Goal: Task Accomplishment & Management: Manage account settings

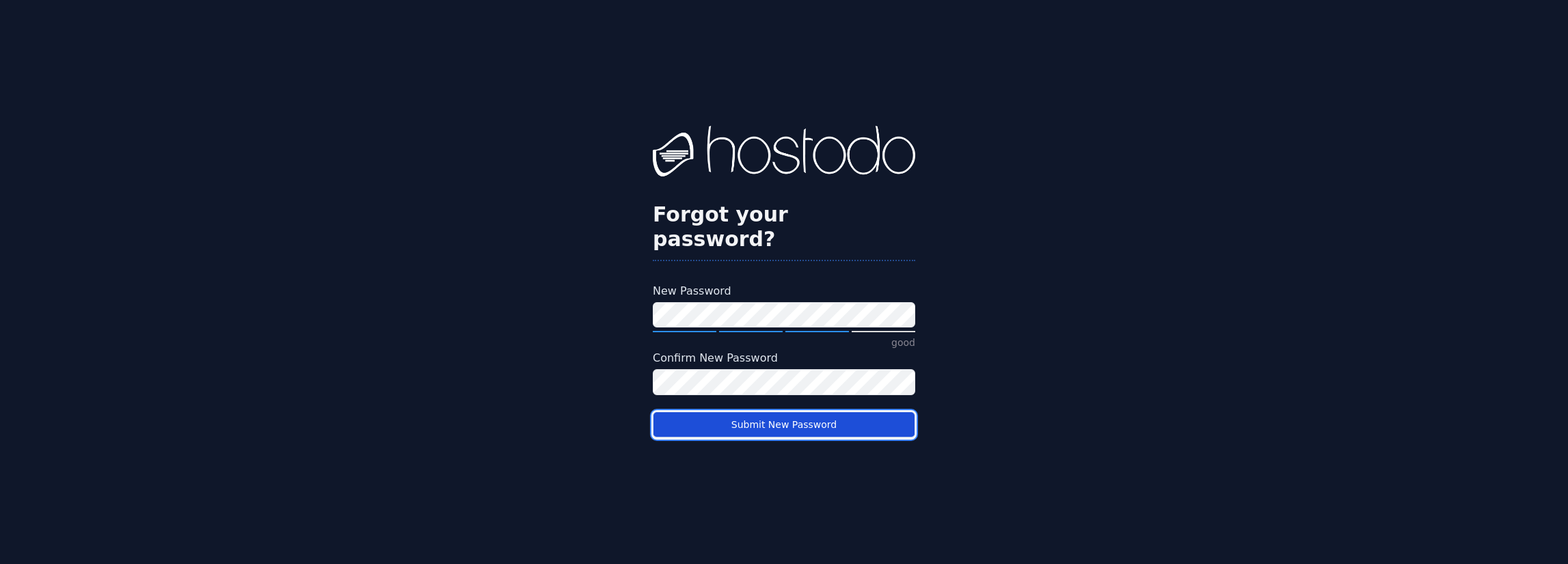
click at [755, 412] on button "Submit New Password" at bounding box center [784, 424] width 263 height 27
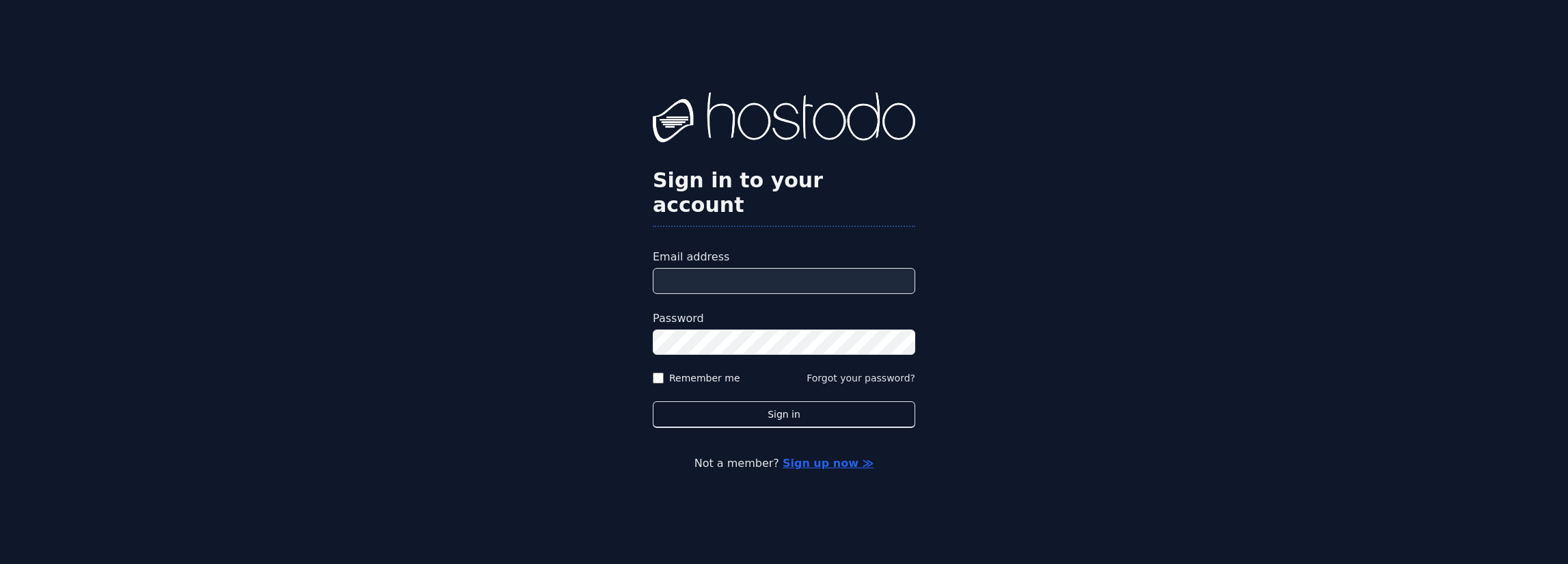
click at [707, 276] on input "Email address" at bounding box center [784, 281] width 263 height 26
type input "**********"
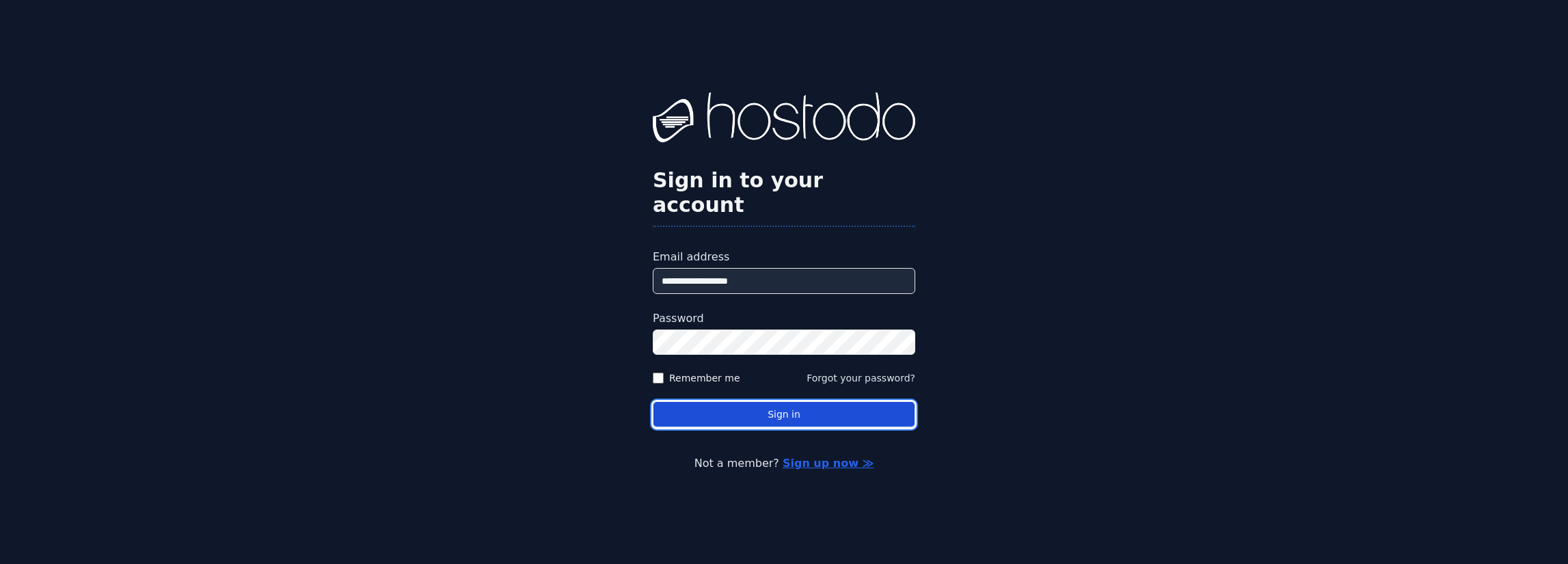
click at [730, 405] on button "Sign in" at bounding box center [784, 414] width 263 height 27
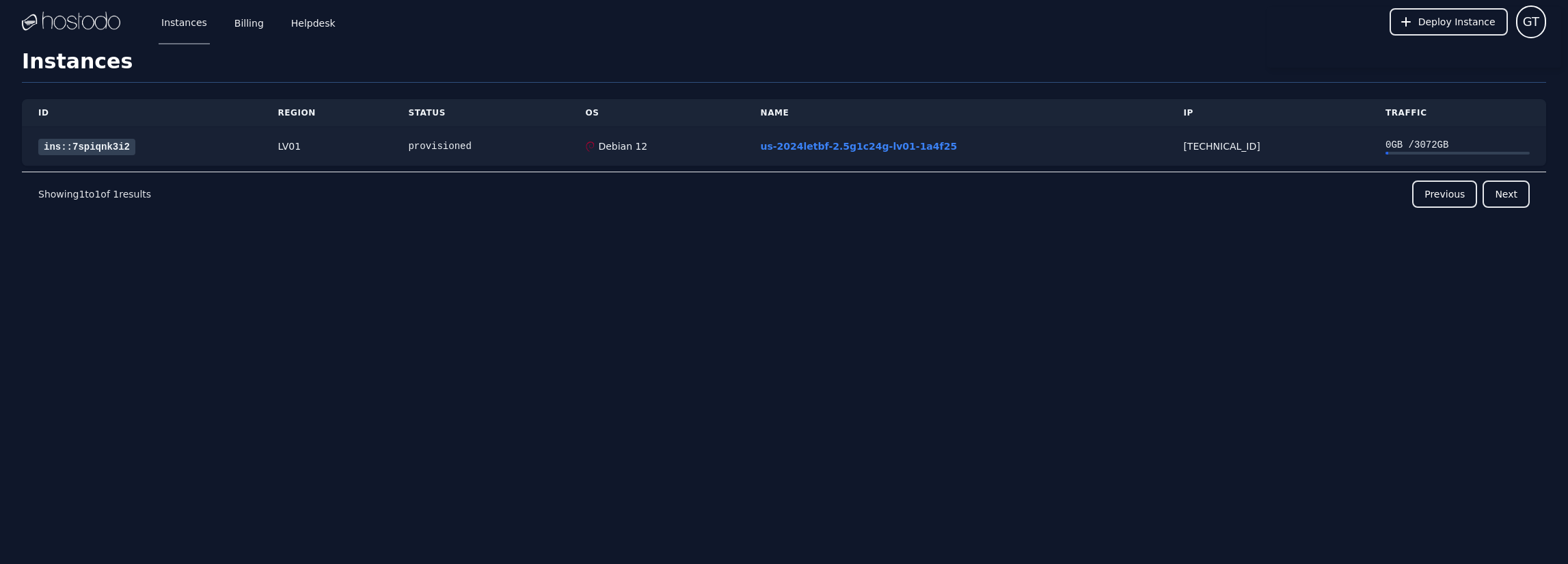
click at [70, 150] on link "ins::7spiqnk3i2" at bounding box center [86, 147] width 97 height 17
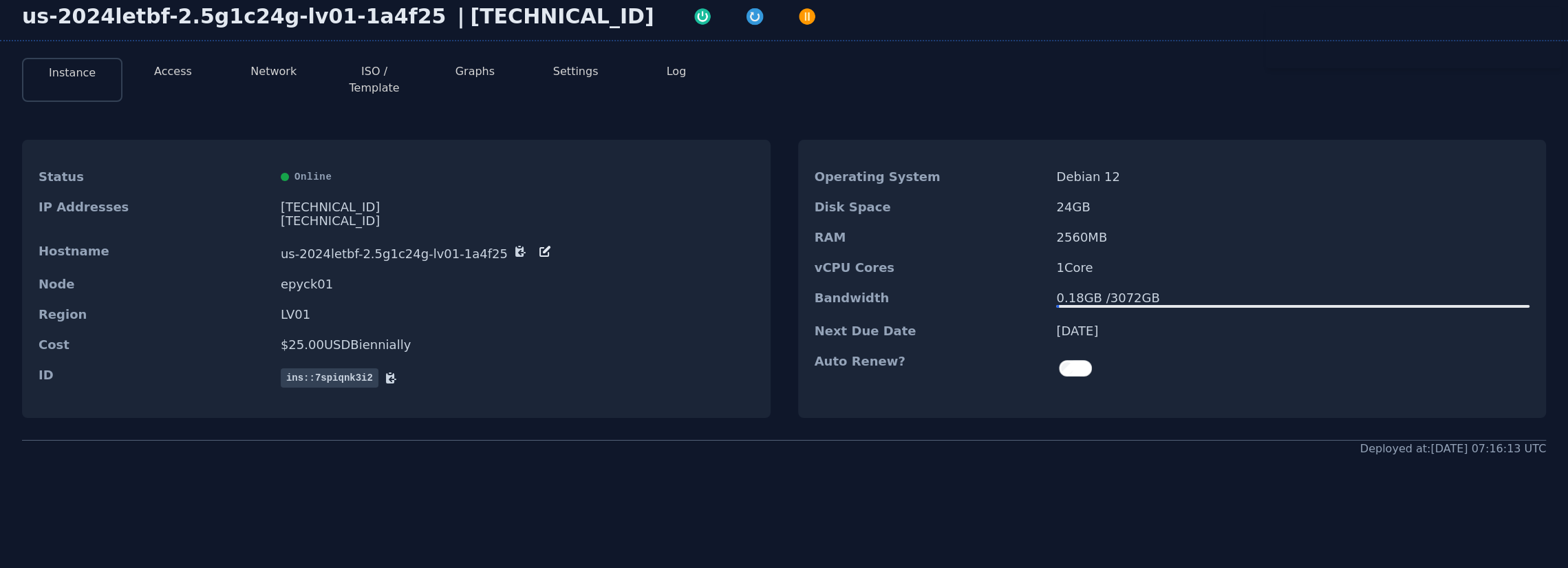
scroll to position [69, 0]
click at [399, 439] on div "Deployed at: [DATE] 07:16:13 UTC" at bounding box center [784, 448] width 1524 height 17
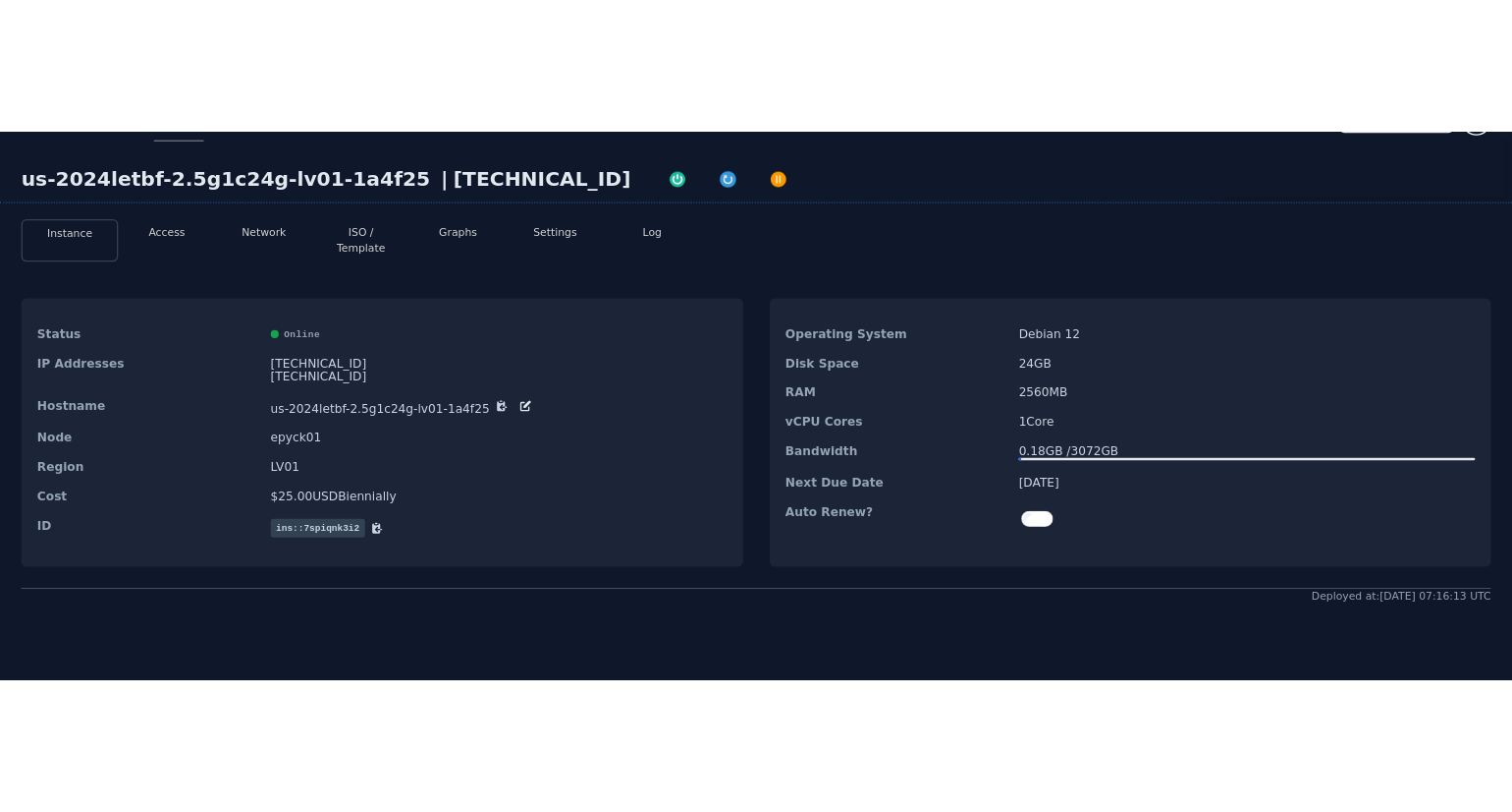
scroll to position [0, 0]
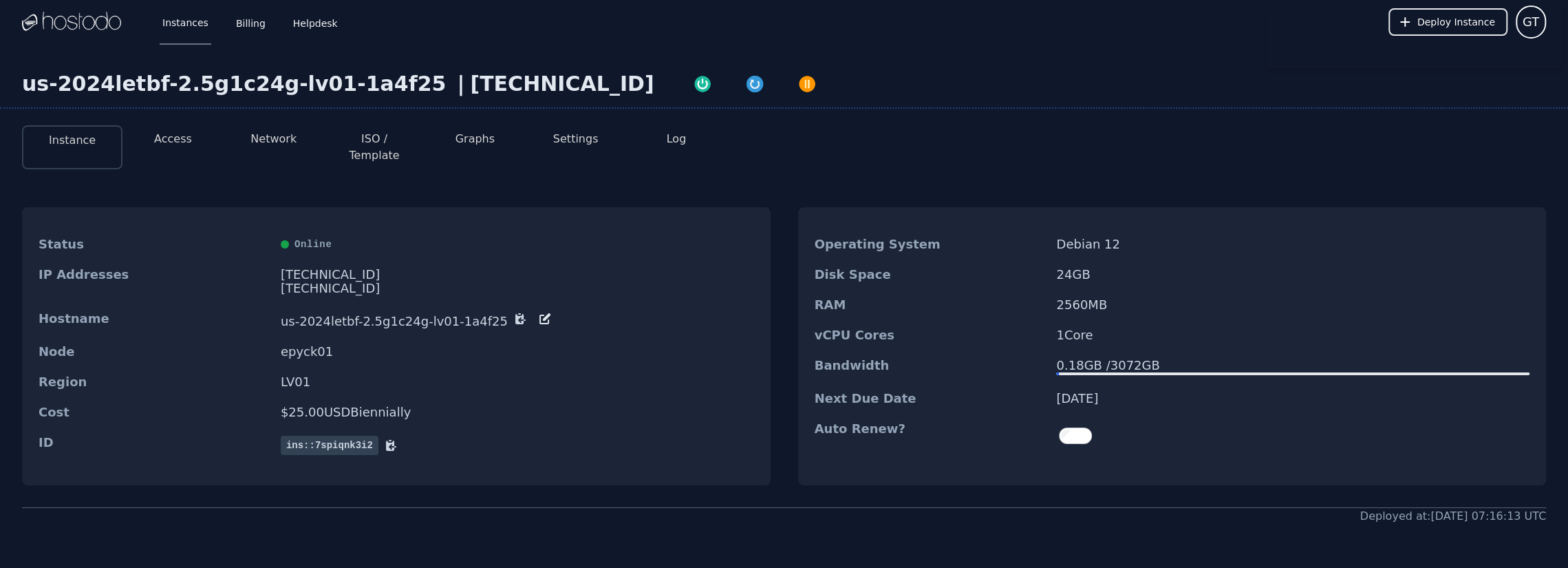
click at [584, 146] on button "Settings" at bounding box center [576, 139] width 45 height 17
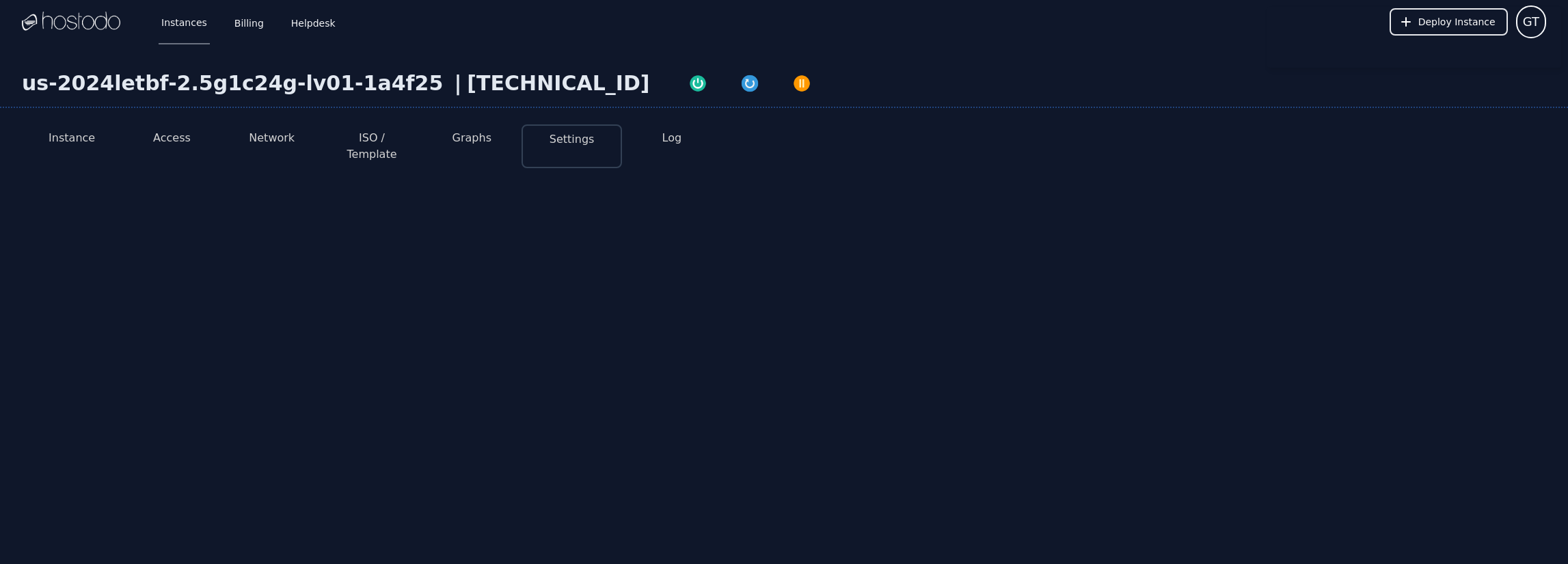
click at [344, 136] on button "ISO / Template" at bounding box center [371, 146] width 78 height 32
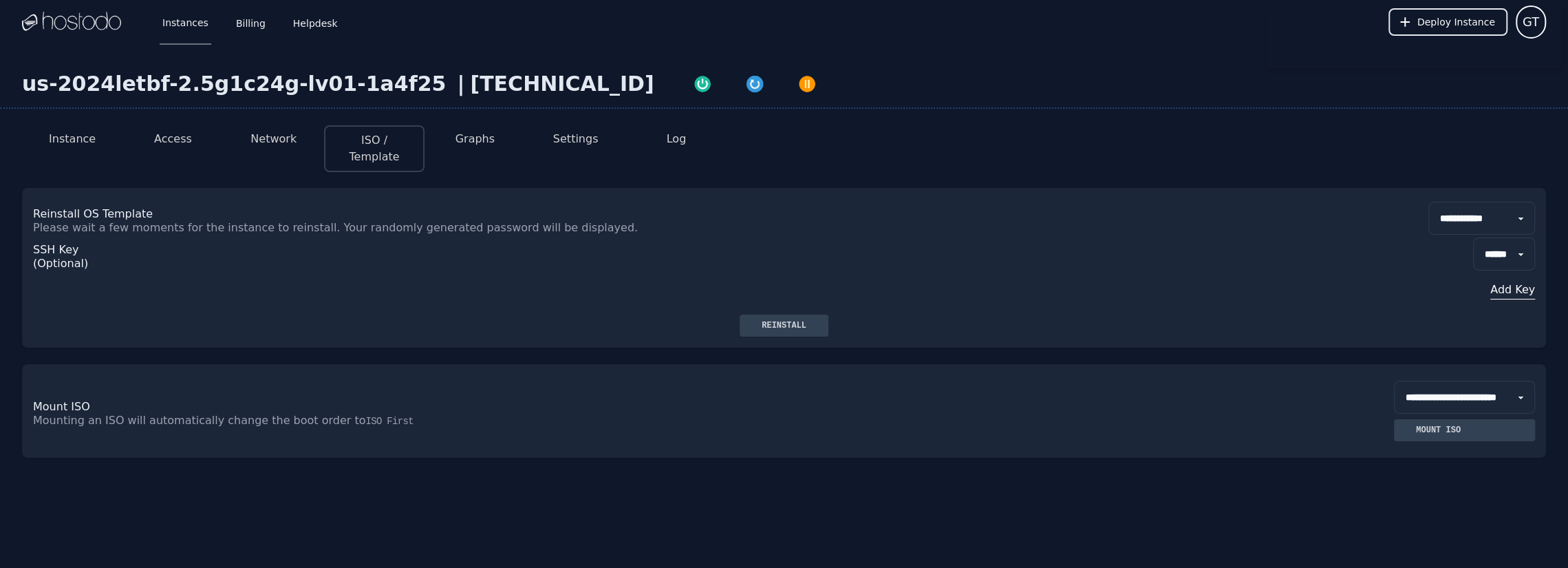
click at [1462, 205] on select "**********" at bounding box center [1481, 218] width 106 height 33
select select "**"
click at [1428, 202] on select "**********" at bounding box center [1481, 218] width 106 height 33
click at [759, 321] on div "Reinstall" at bounding box center [784, 326] width 67 height 11
click at [403, 523] on div "**********" at bounding box center [784, 320] width 1568 height 551
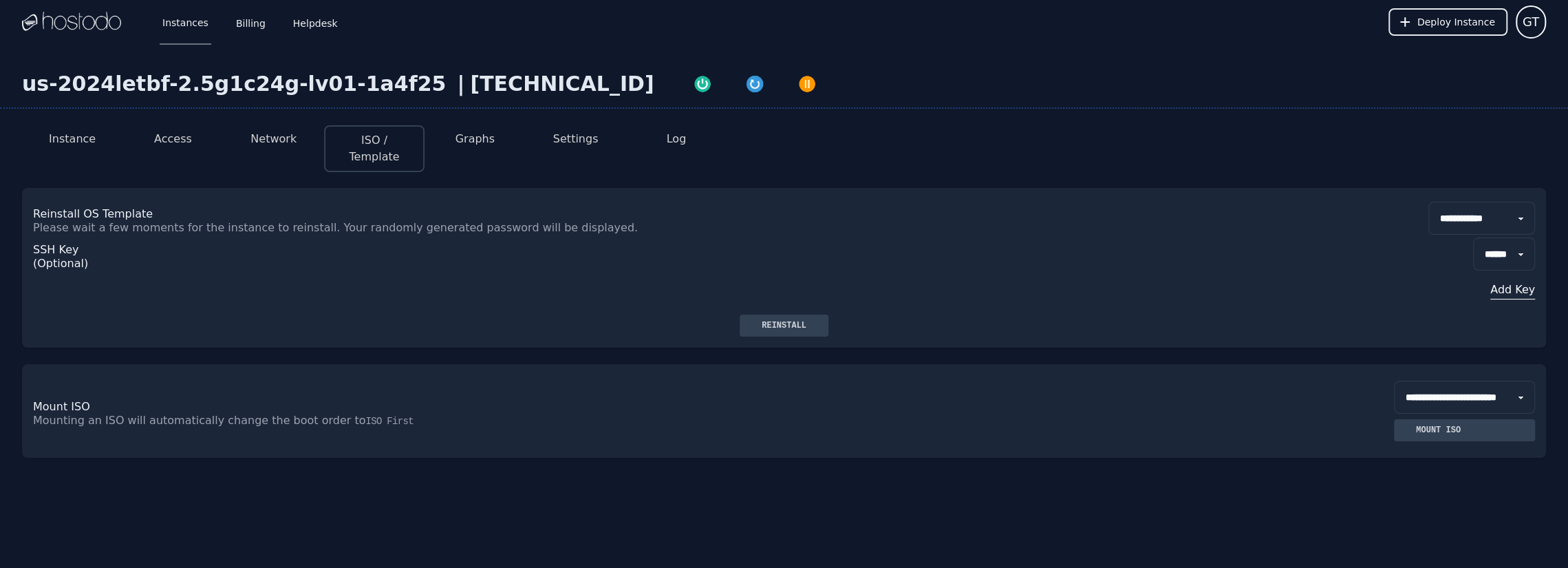
click at [72, 134] on button "Instance" at bounding box center [72, 139] width 47 height 17
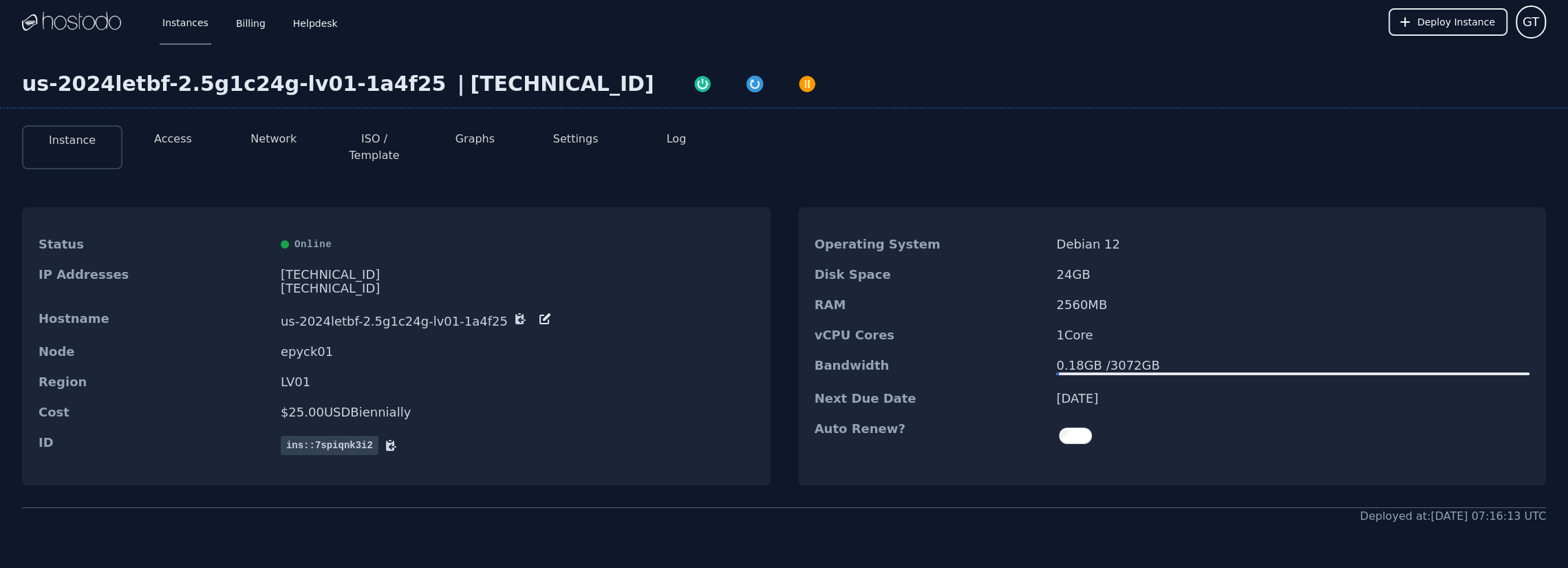
click at [172, 141] on button "Access" at bounding box center [173, 139] width 38 height 17
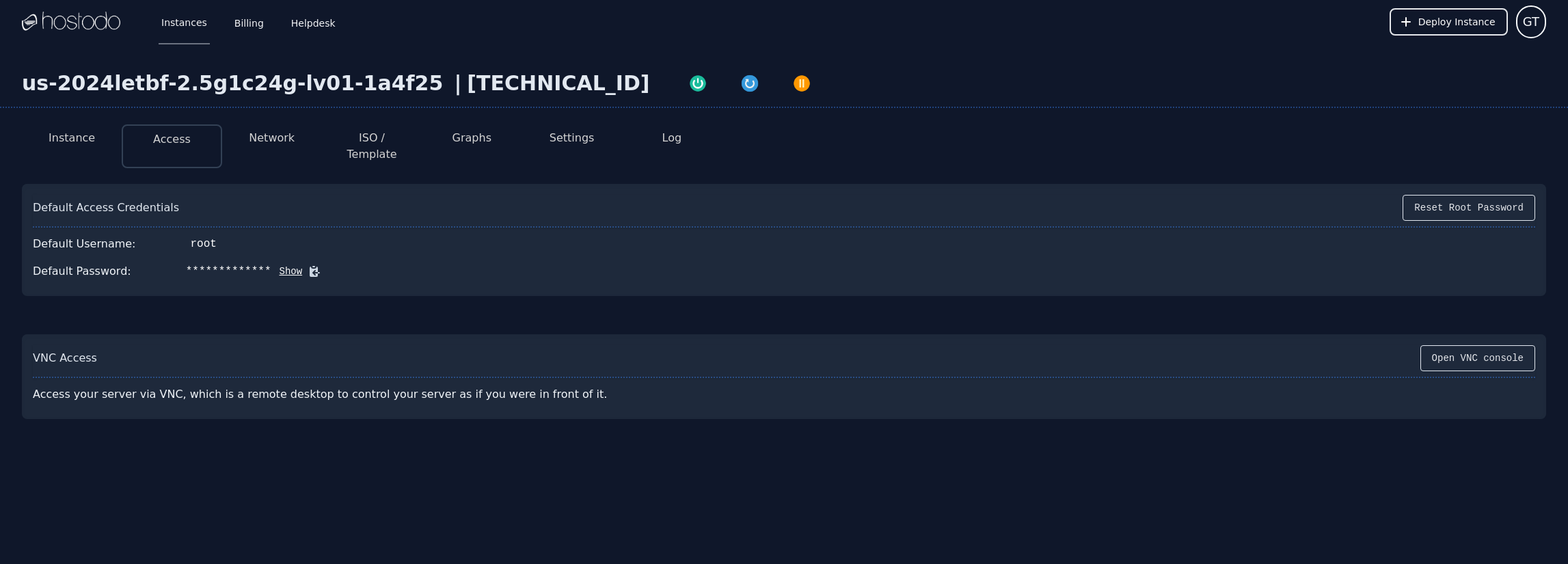
click at [277, 265] on button "Show" at bounding box center [286, 272] width 31 height 14
click at [467, 79] on div "[TECHNICAL_ID]" at bounding box center [558, 84] width 183 height 25
copy div "[TECHNICAL_ID]"
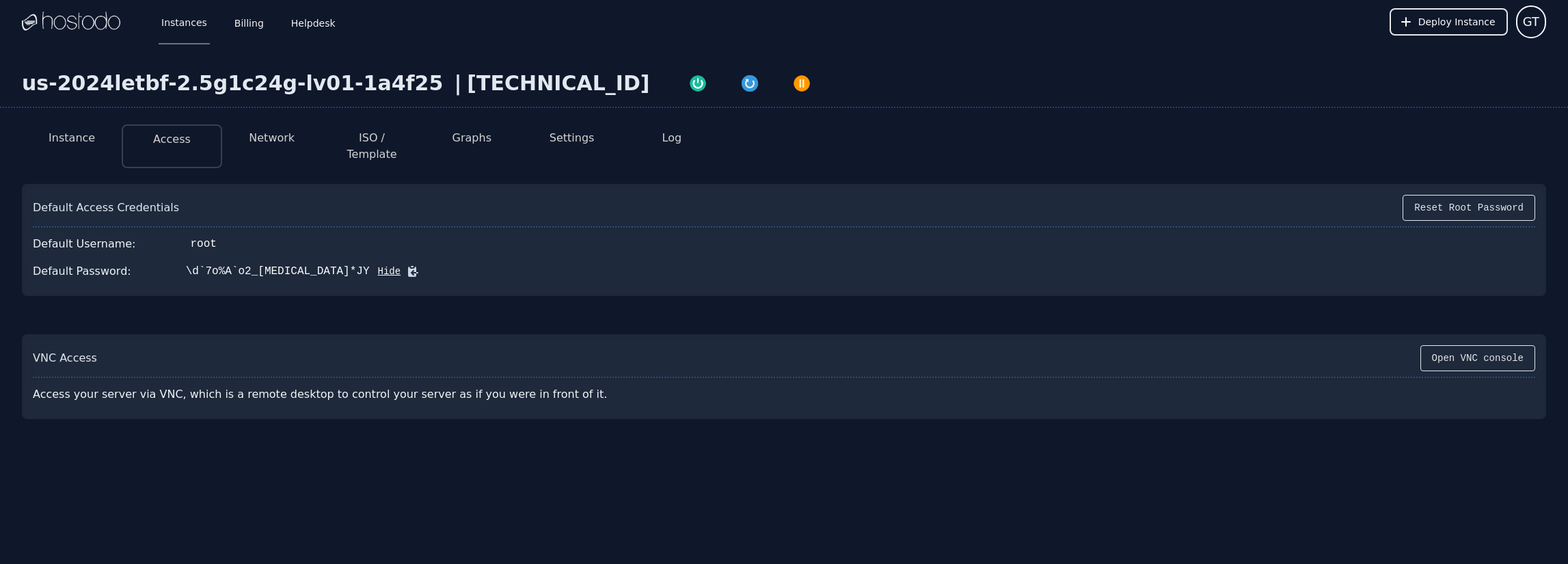
drag, startPoint x: 244, startPoint y: 206, endPoint x: 315, endPoint y: 166, distance: 81.5
click at [244, 206] on div "Default Access Credentials Reset Root Password" at bounding box center [783, 211] width 1502 height 32
drag, startPoint x: 427, startPoint y: 86, endPoint x: 541, endPoint y: 80, distance: 114.2
click at [541, 80] on div "us-2024letbf-2.5g1c24g-lv01-1a4f25 | [TECHNICAL_ID]" at bounding box center [784, 89] width 1568 height 37
copy div "[TECHNICAL_ID]"
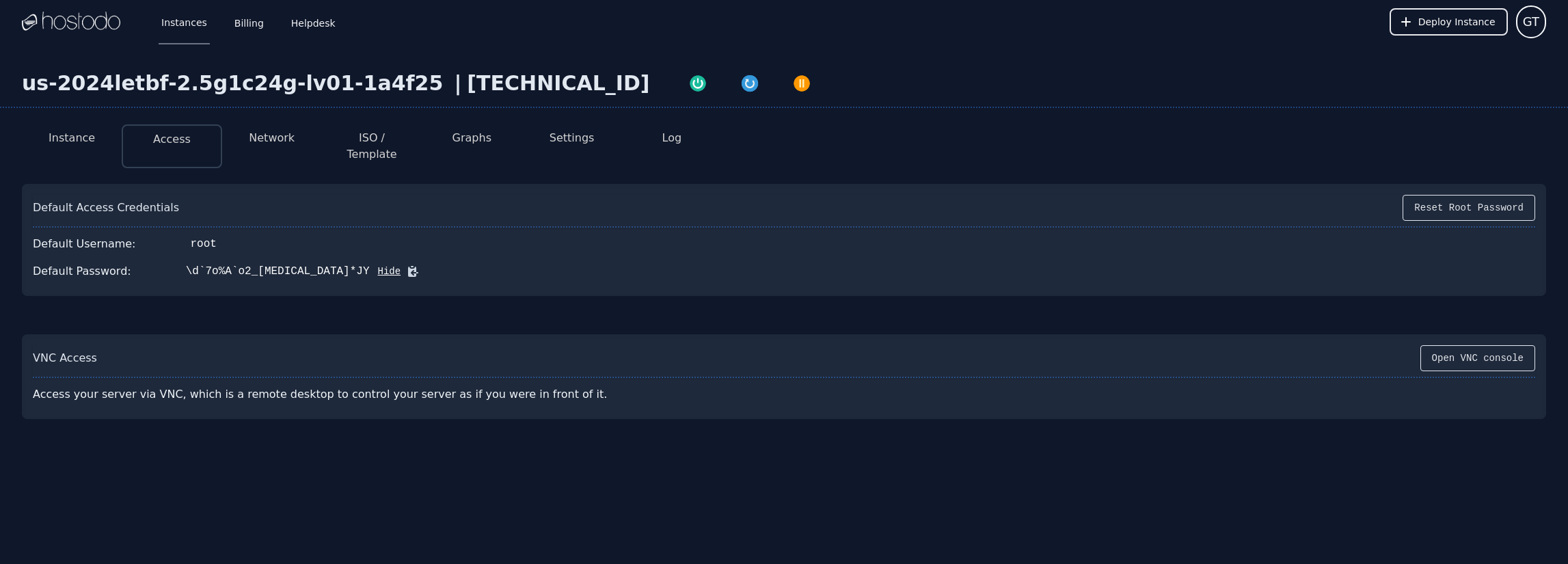
drag, startPoint x: 866, startPoint y: 415, endPoint x: 852, endPoint y: 423, distance: 16.1
click at [866, 415] on div "us-2024letbf-2.5g1c24g-lv01-1a4f25 | [TECHNICAL_ID] Instance Access Network ISO…" at bounding box center [784, 299] width 1568 height 511
click at [408, 267] on icon at bounding box center [413, 272] width 10 height 10
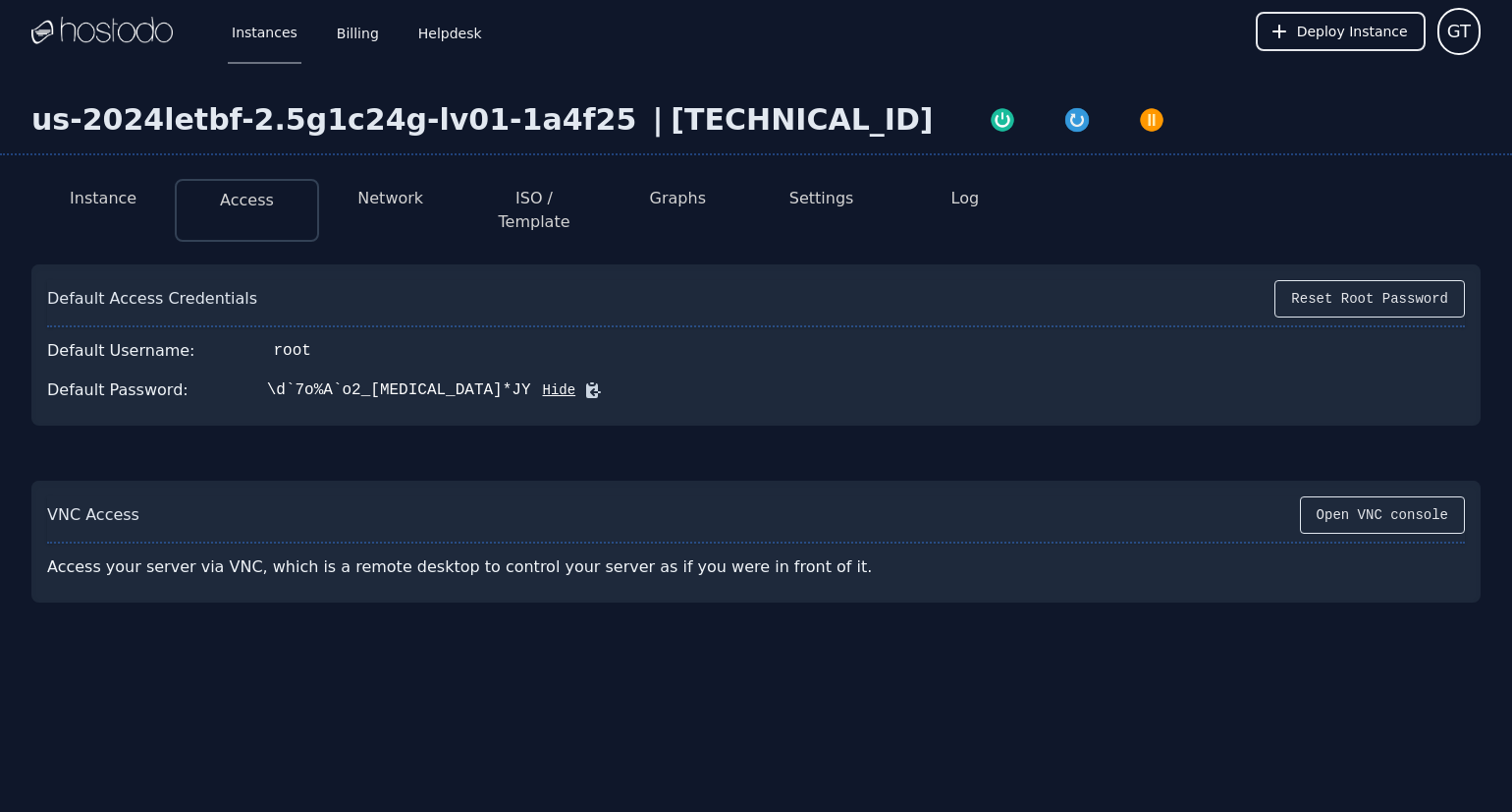
drag, startPoint x: 642, startPoint y: 236, endPoint x: 676, endPoint y: 174, distance: 70.7
click at [642, 248] on div "Default Access Credentials Reset Root Password Default Username: root Default P…" at bounding box center [756, 425] width 1449 height 354
click at [446, 281] on div "Default Access Credentials Reset Root Password" at bounding box center [755, 303] width 1418 height 47
drag, startPoint x: 878, startPoint y: 44, endPoint x: 1283, endPoint y: 0, distance: 407.4
click at [882, 44] on div "Instances Billing Helpdesk Deploy Instance GT" at bounding box center [756, 31] width 1449 height 63
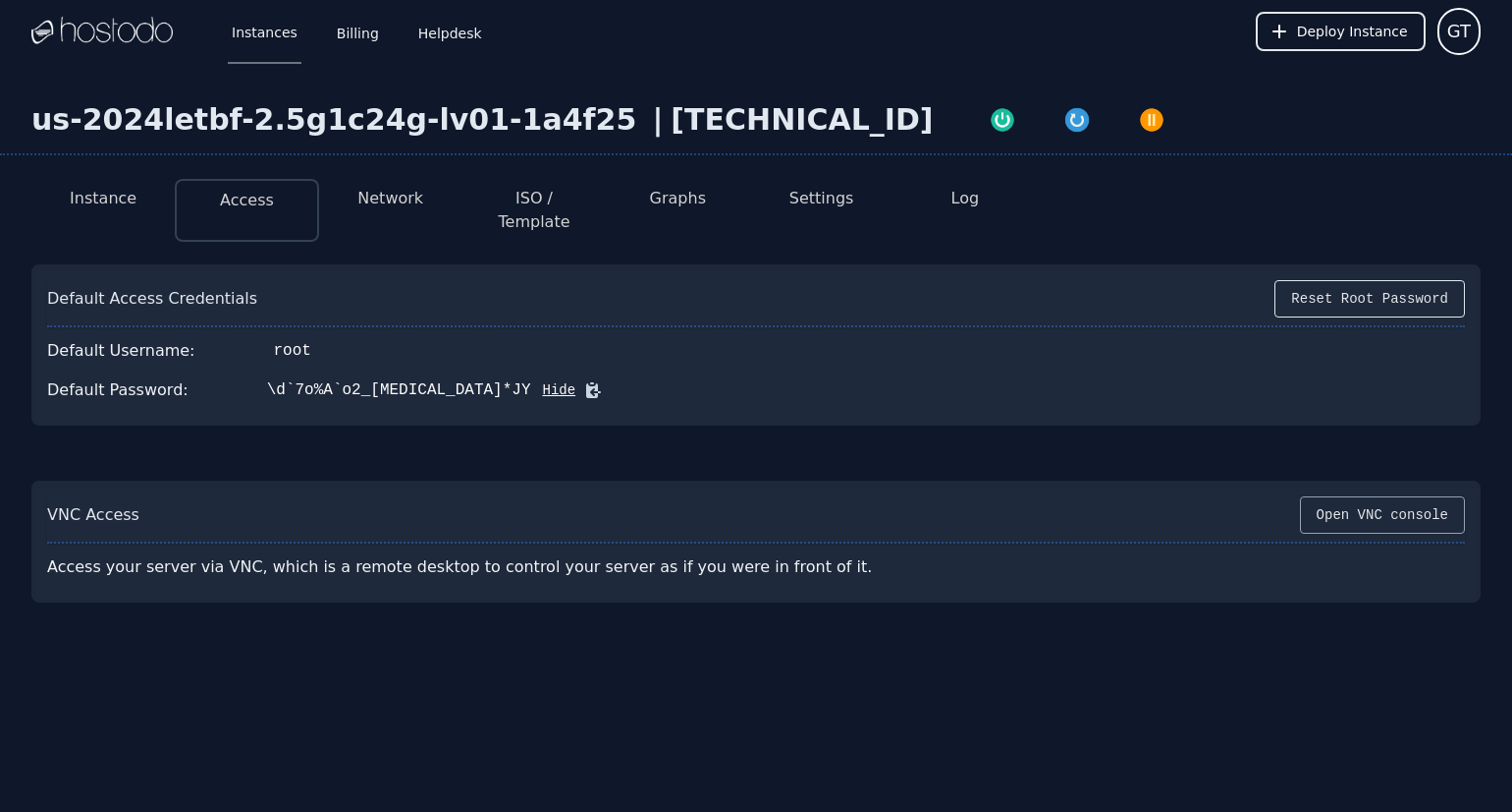
click at [1378, 499] on button "Open VNC console" at bounding box center [1383, 515] width 165 height 38
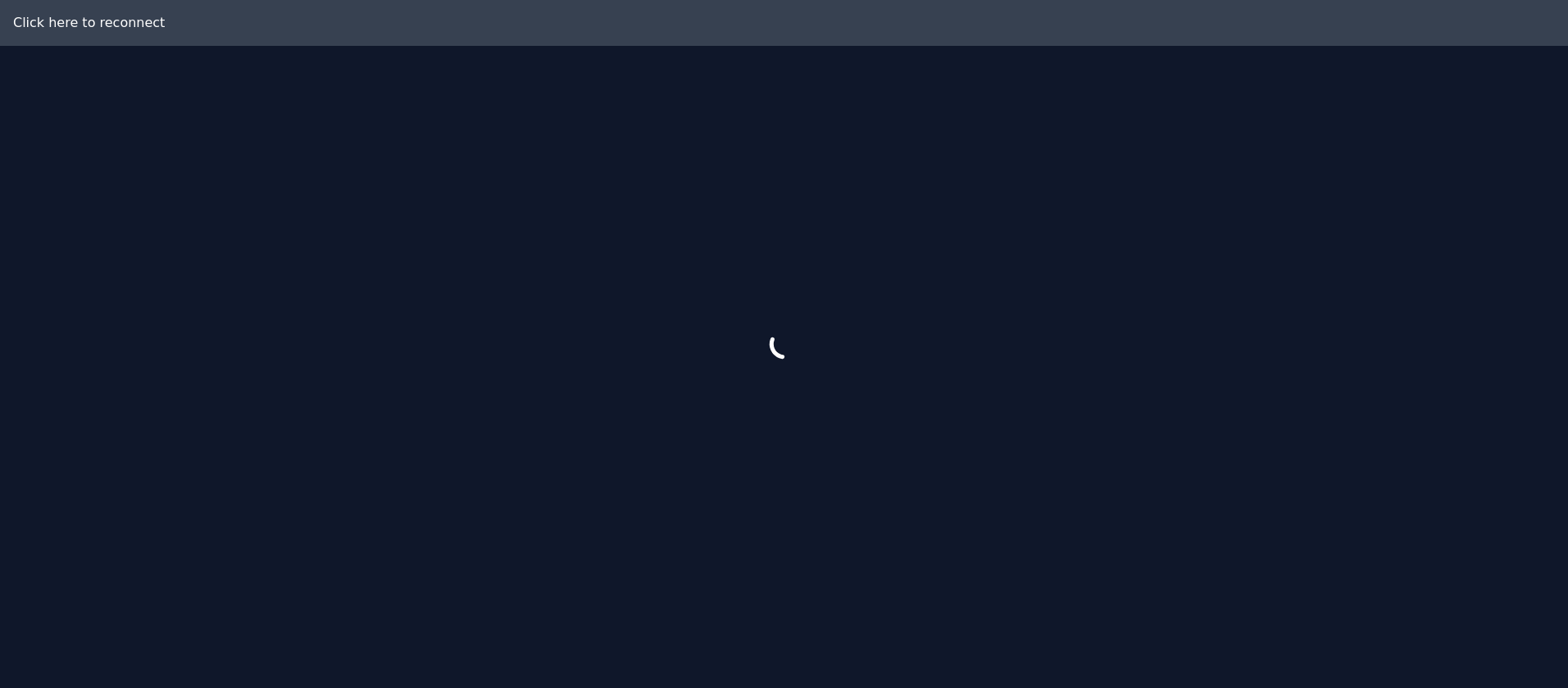
click at [1066, 31] on div at bounding box center [784, 344] width 1568 height 688
click at [1255, 224] on div at bounding box center [784, 344] width 1568 height 688
